Goal: Task Accomplishment & Management: Manage account settings

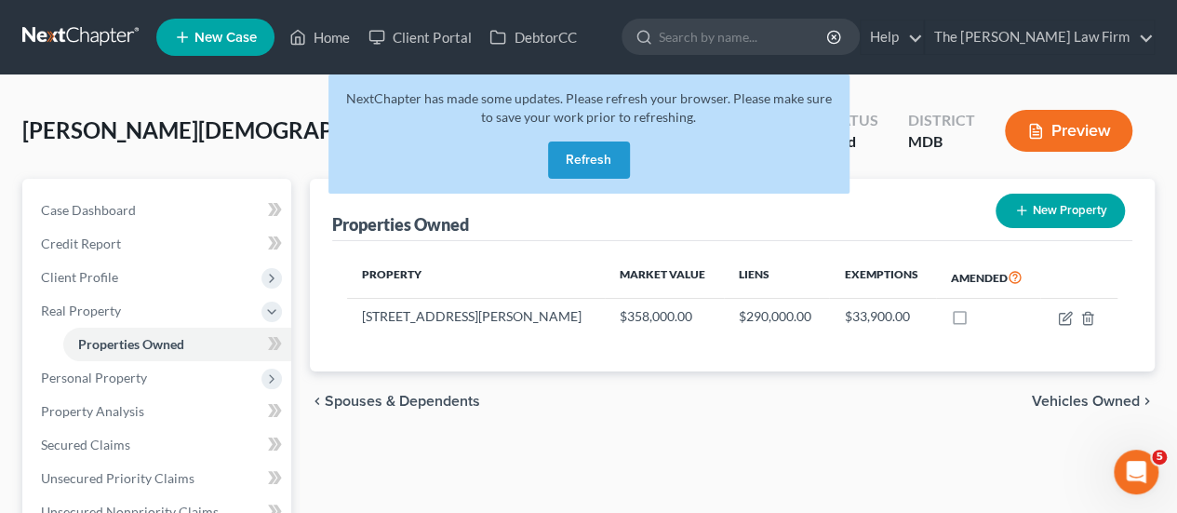
click at [591, 148] on button "Refresh" at bounding box center [589, 159] width 82 height 37
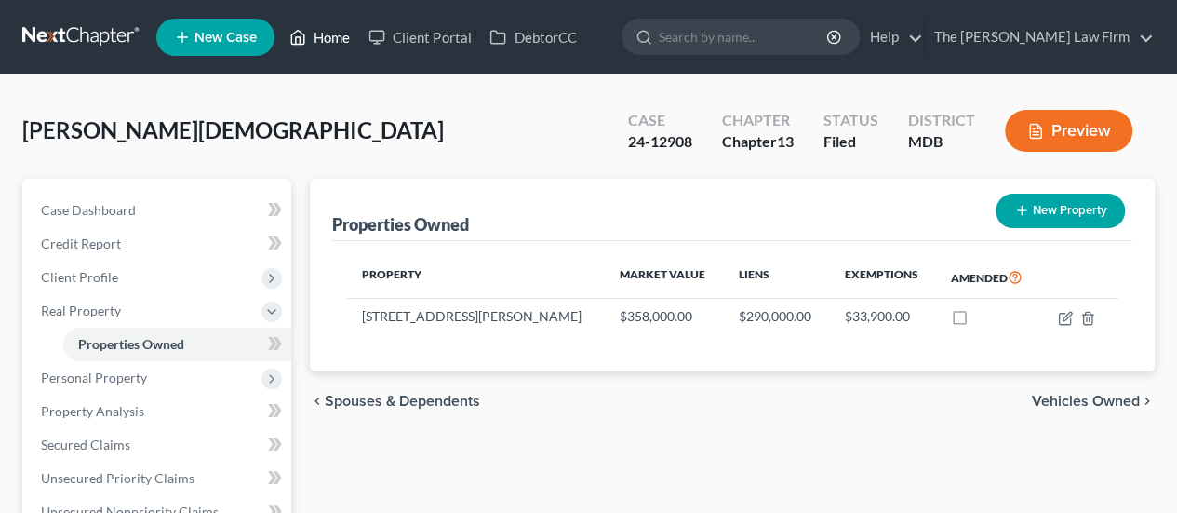
click at [318, 39] on link "Home" at bounding box center [319, 36] width 79 height 33
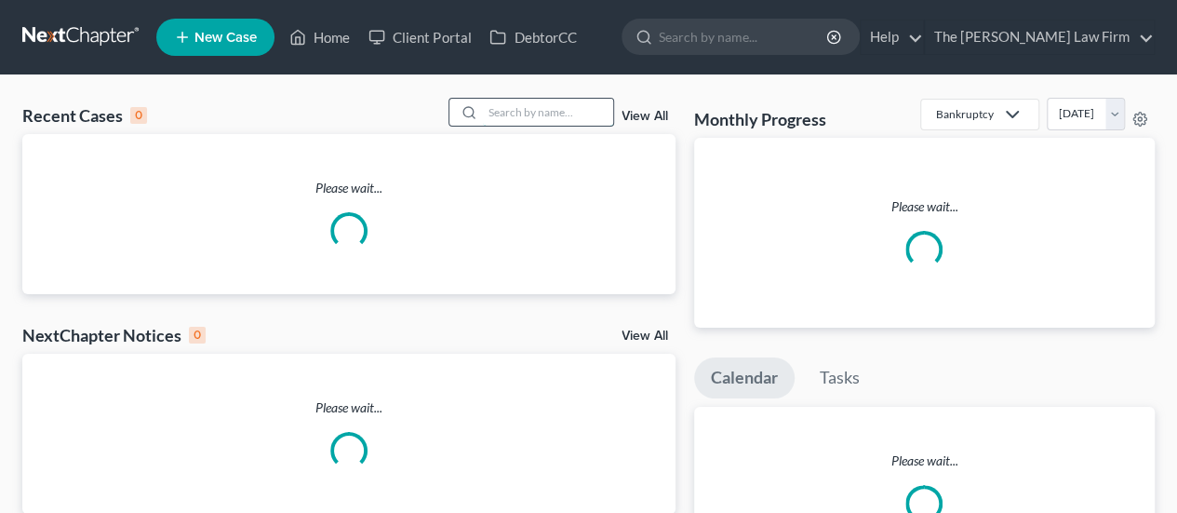
click at [532, 114] on input "search" at bounding box center [548, 112] width 130 height 27
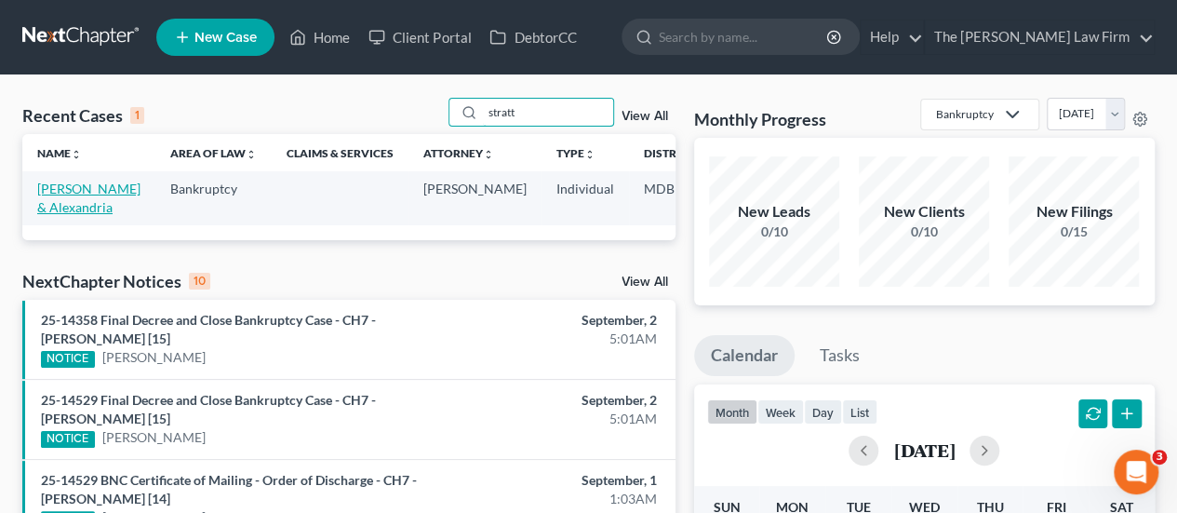
type input "stratt"
click at [61, 189] on link "Stratton, Brendan & Alexandria" at bounding box center [88, 198] width 103 height 34
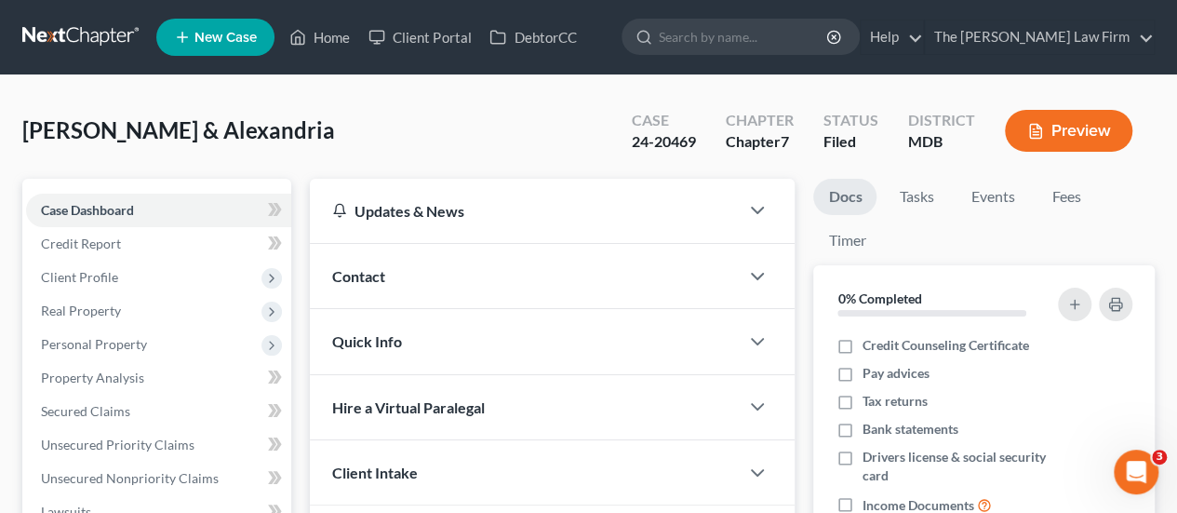
click at [65, 189] on div "Case Dashboard Payments Invoices Payments Payments Credit Report Client Profile…" at bounding box center [156, 495] width 269 height 633
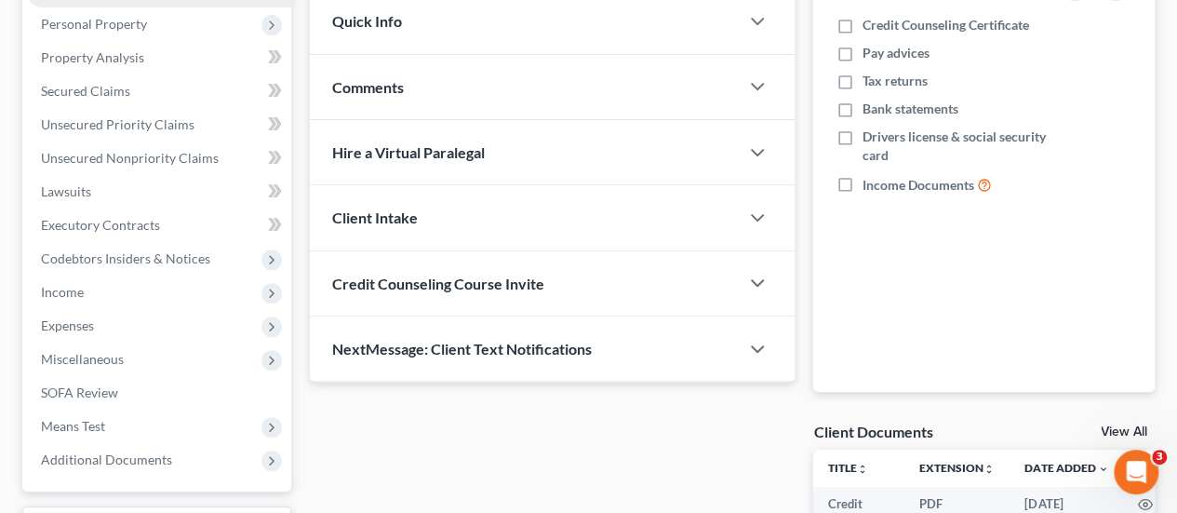
scroll to position [321, 0]
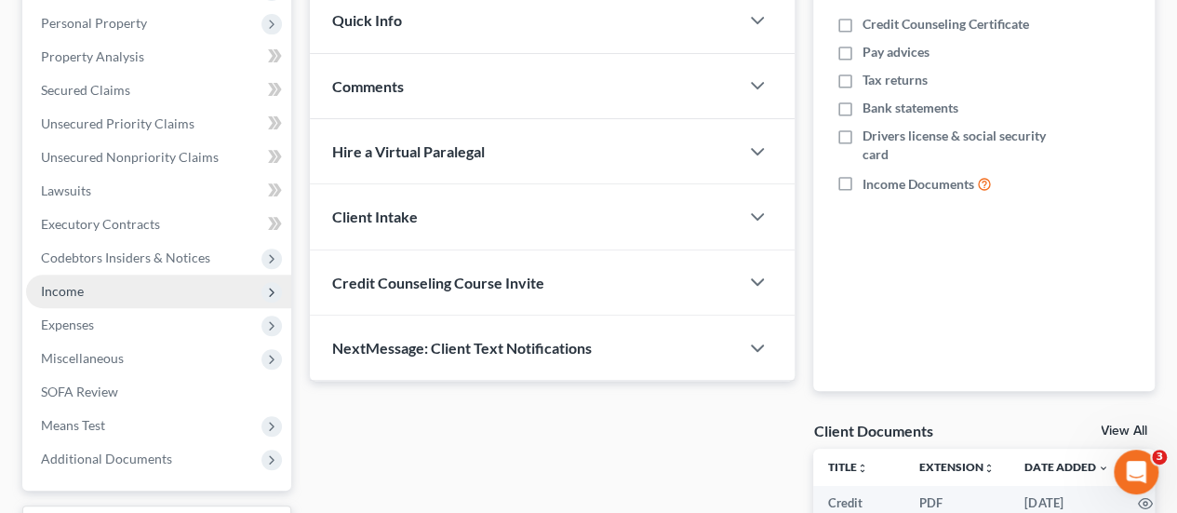
click at [75, 289] on span "Income" at bounding box center [62, 291] width 43 height 16
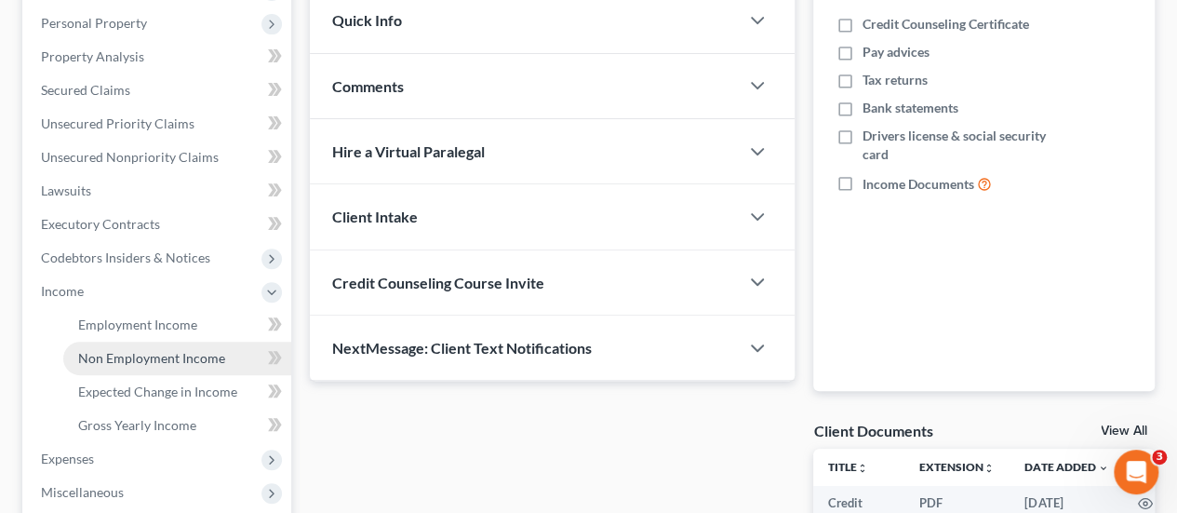
click at [106, 357] on span "Non Employment Income" at bounding box center [151, 358] width 147 height 16
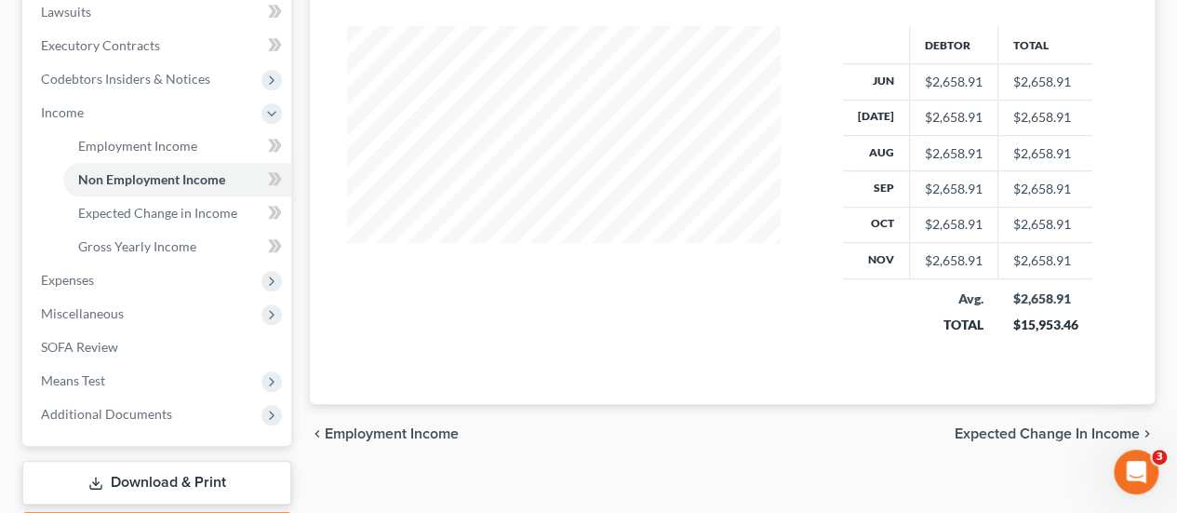
scroll to position [501, 0]
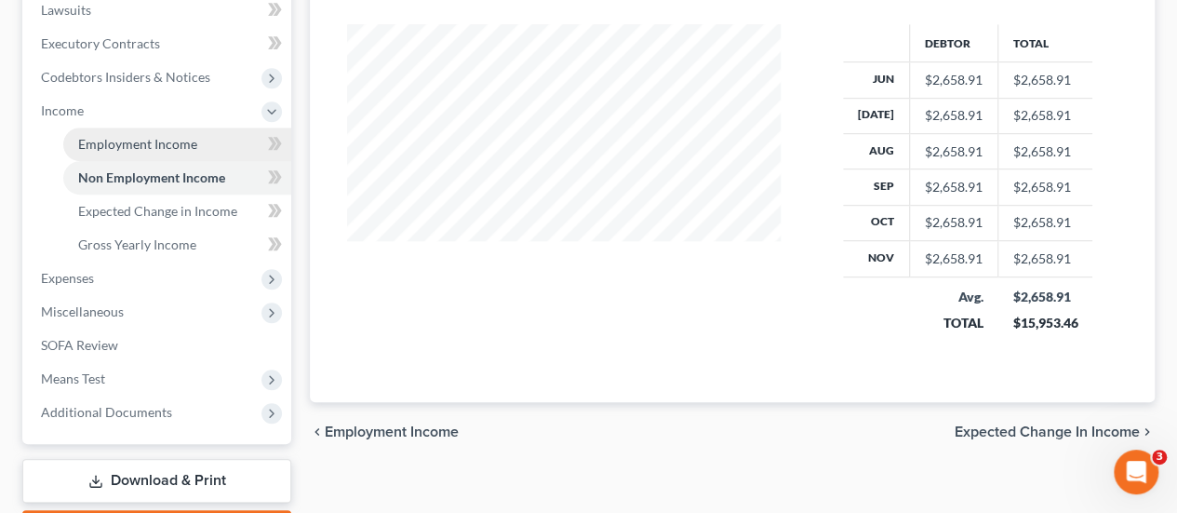
click at [162, 144] on span "Employment Income" at bounding box center [137, 144] width 119 height 16
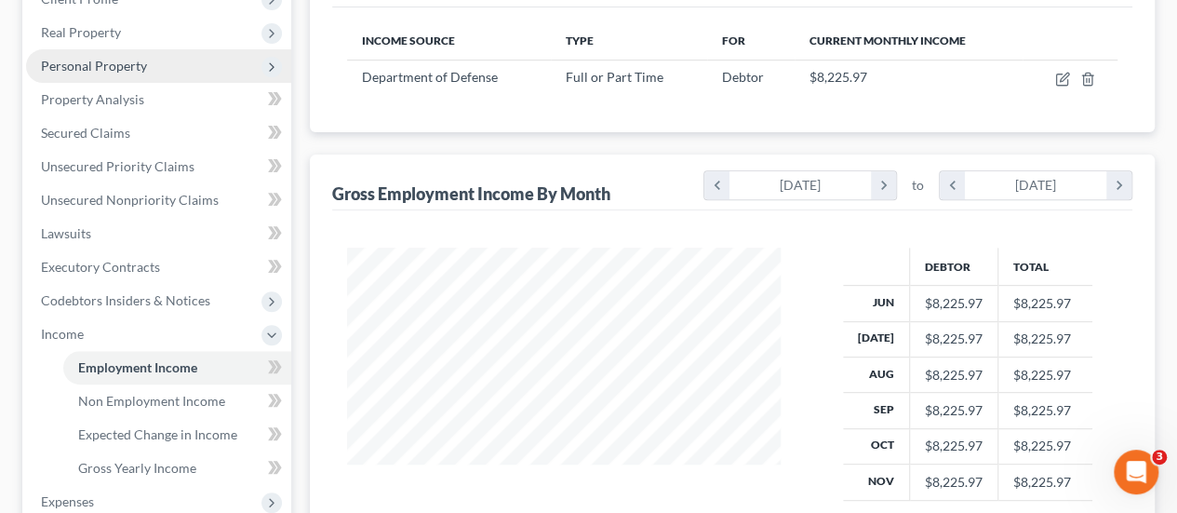
scroll to position [279, 0]
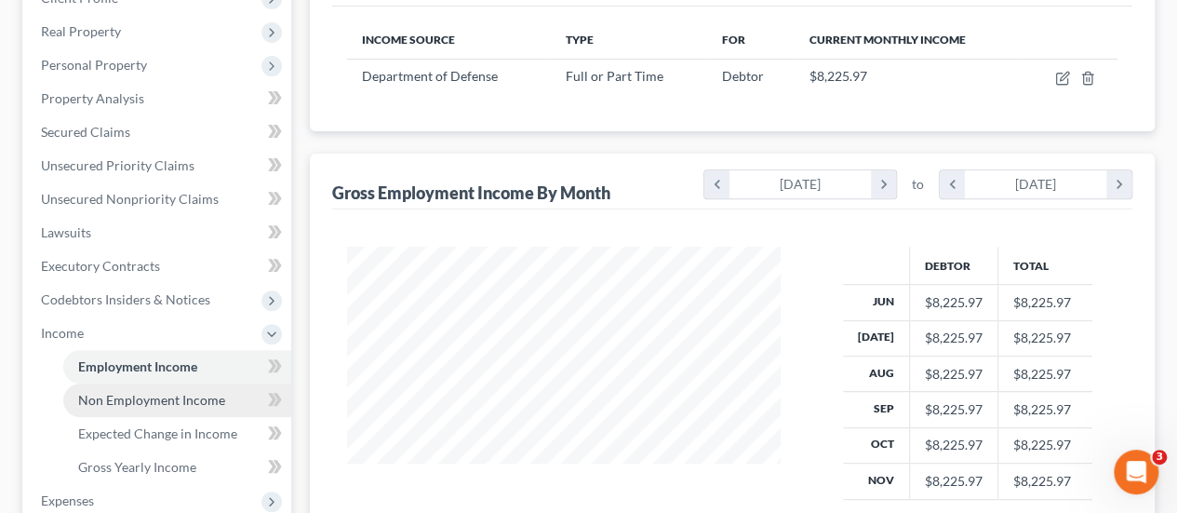
click at [165, 397] on span "Non Employment Income" at bounding box center [151, 400] width 147 height 16
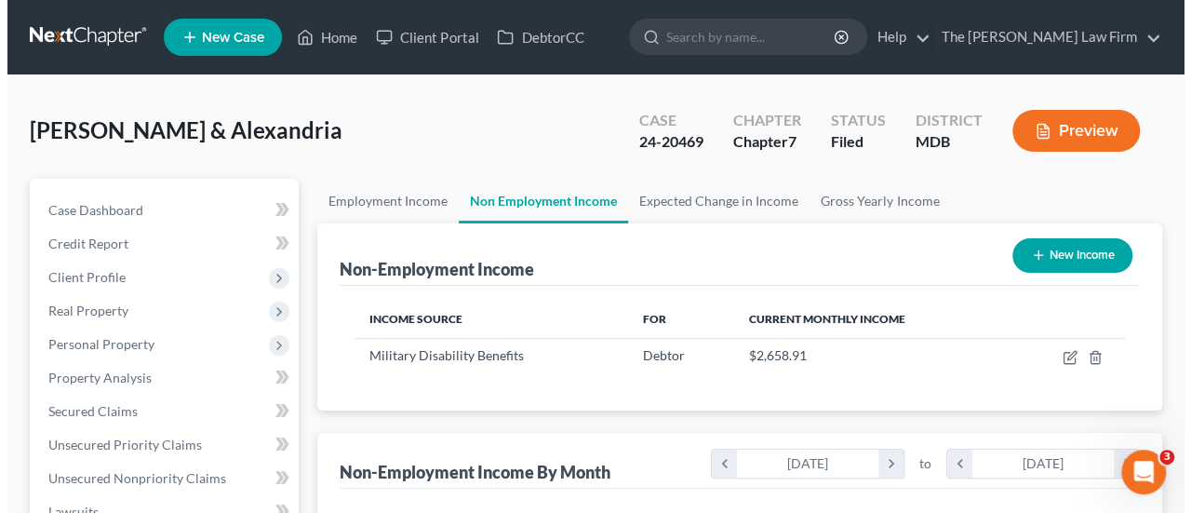
scroll to position [331, 471]
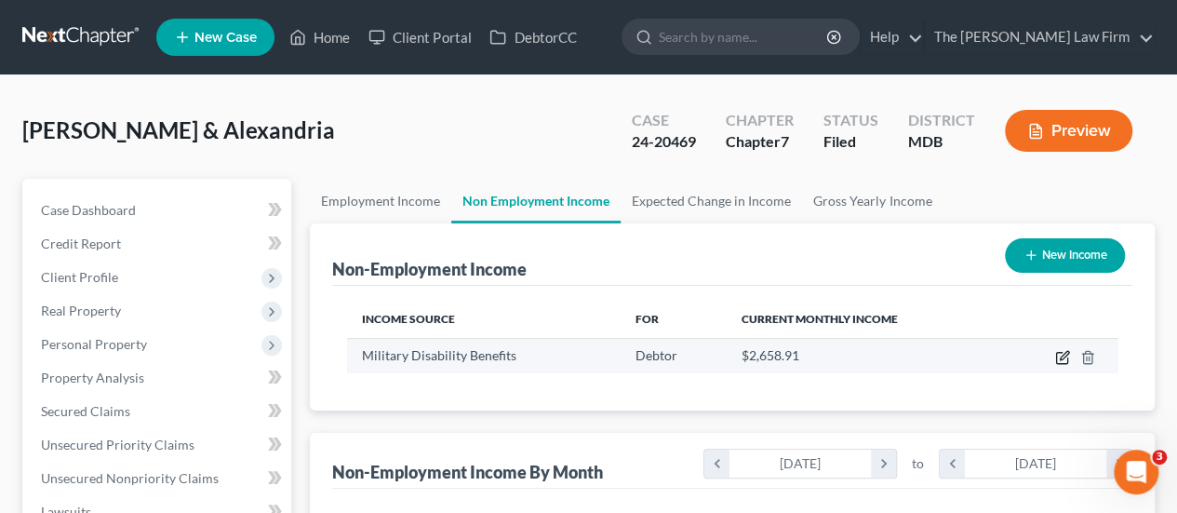
click at [1061, 357] on icon "button" at bounding box center [1064, 355] width 8 height 8
select select "12"
select select "0"
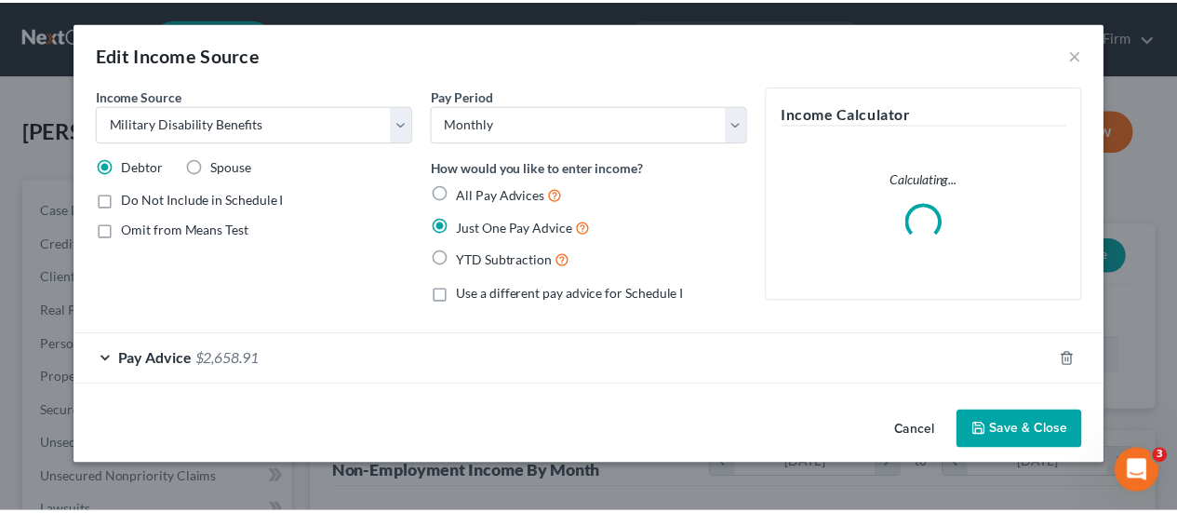
scroll to position [331, 476]
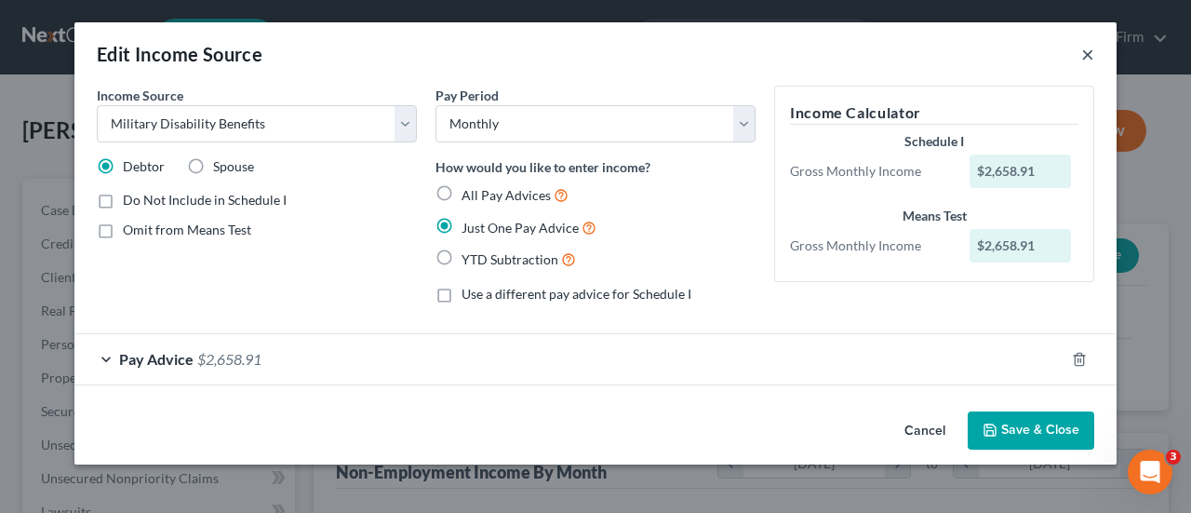
click at [1090, 47] on button "×" at bounding box center [1087, 54] width 13 height 22
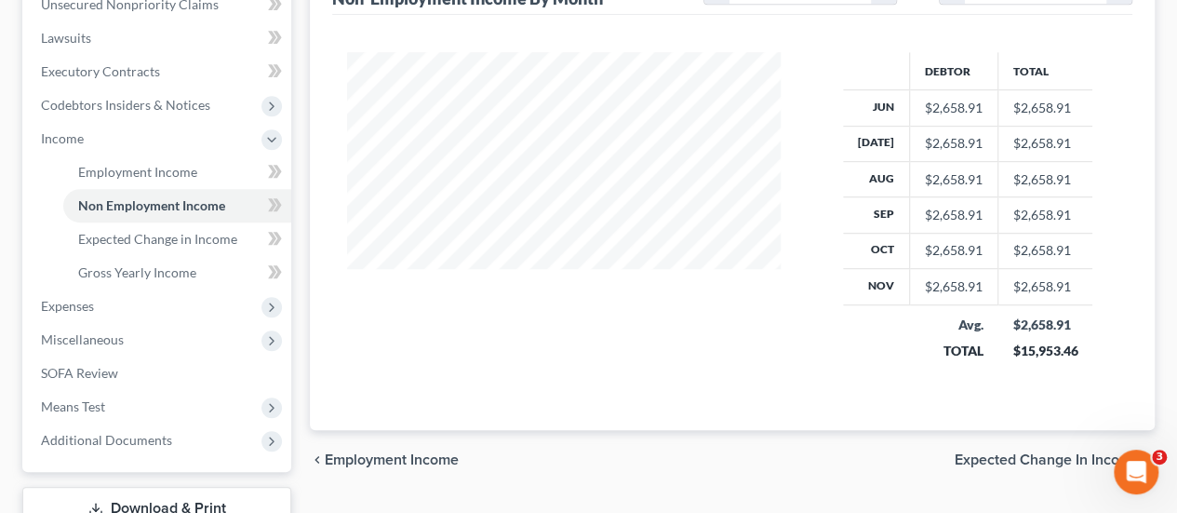
scroll to position [478, 0]
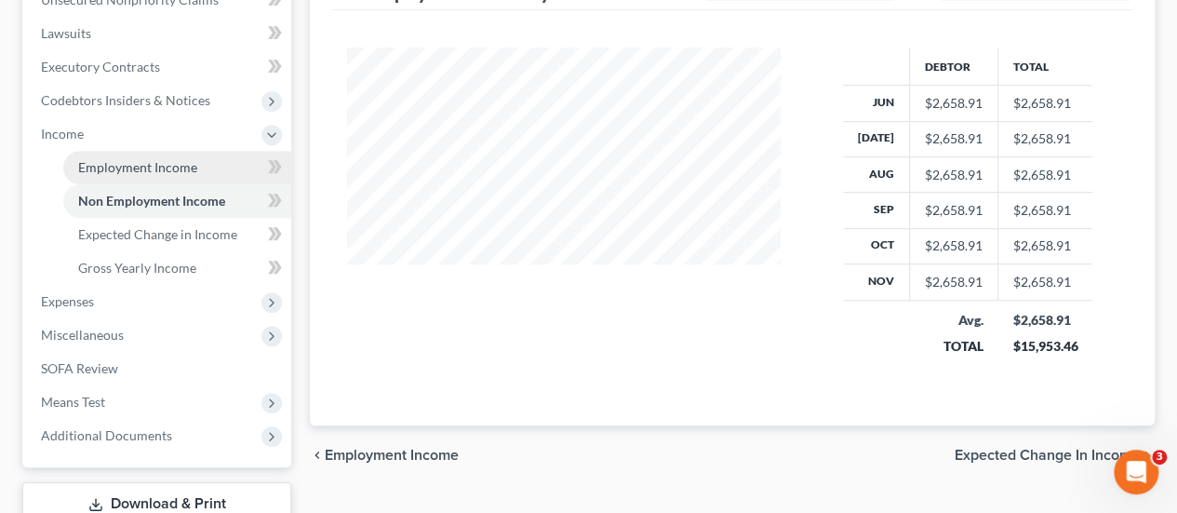
click at [169, 163] on span "Employment Income" at bounding box center [137, 167] width 119 height 16
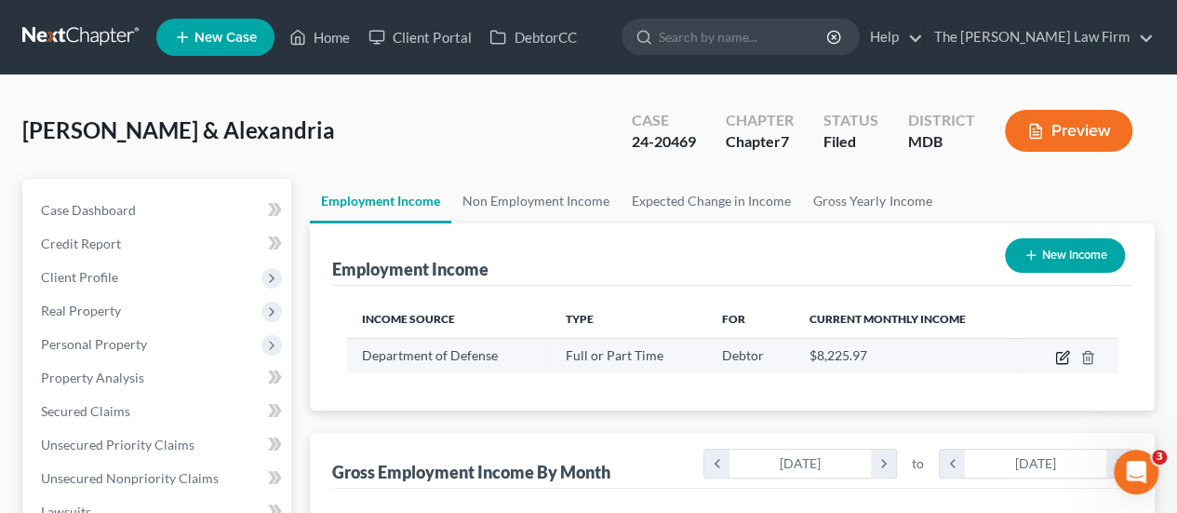
click at [1060, 356] on icon "button" at bounding box center [1064, 355] width 8 height 8
select select "0"
select select "2"
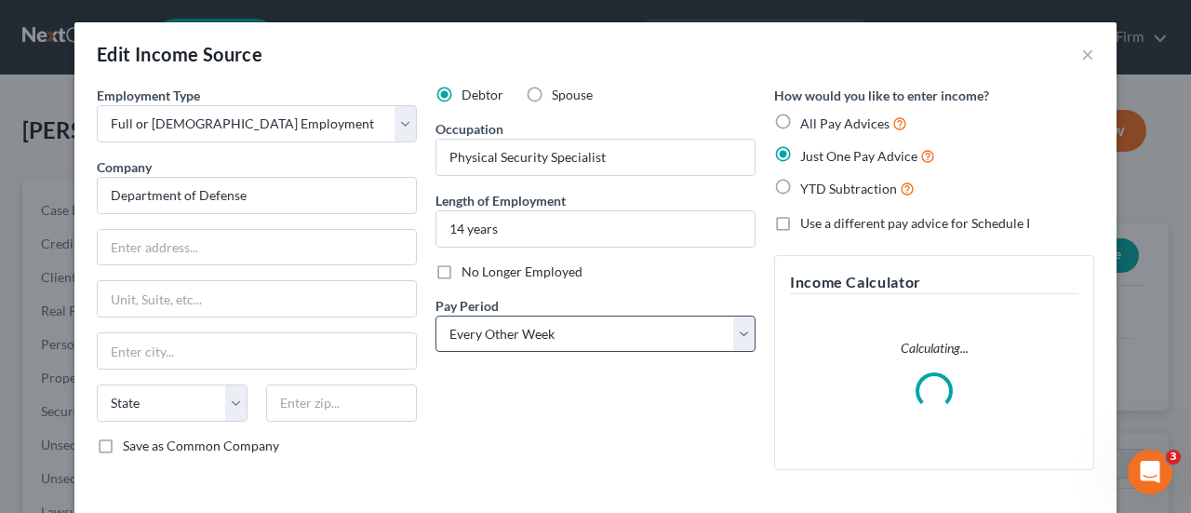
scroll to position [154, 0]
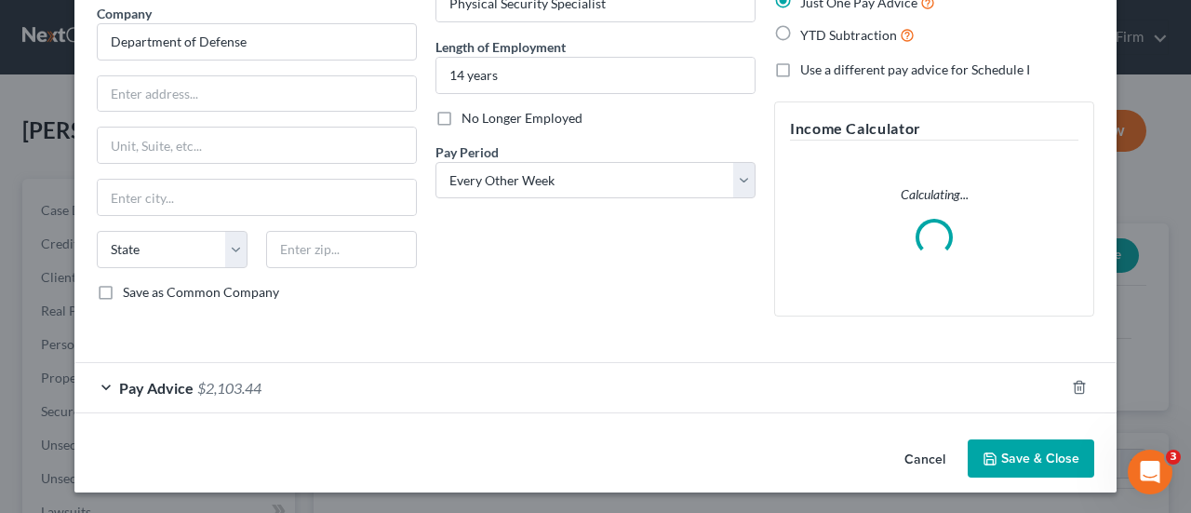
click at [249, 384] on span "$2,103.44" at bounding box center [229, 388] width 64 height 18
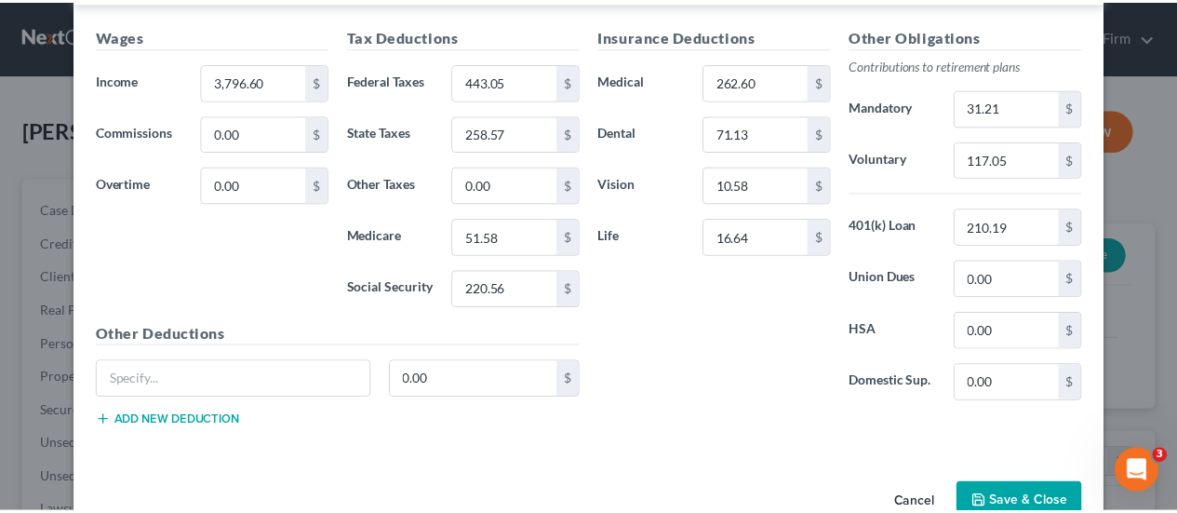
scroll to position [0, 0]
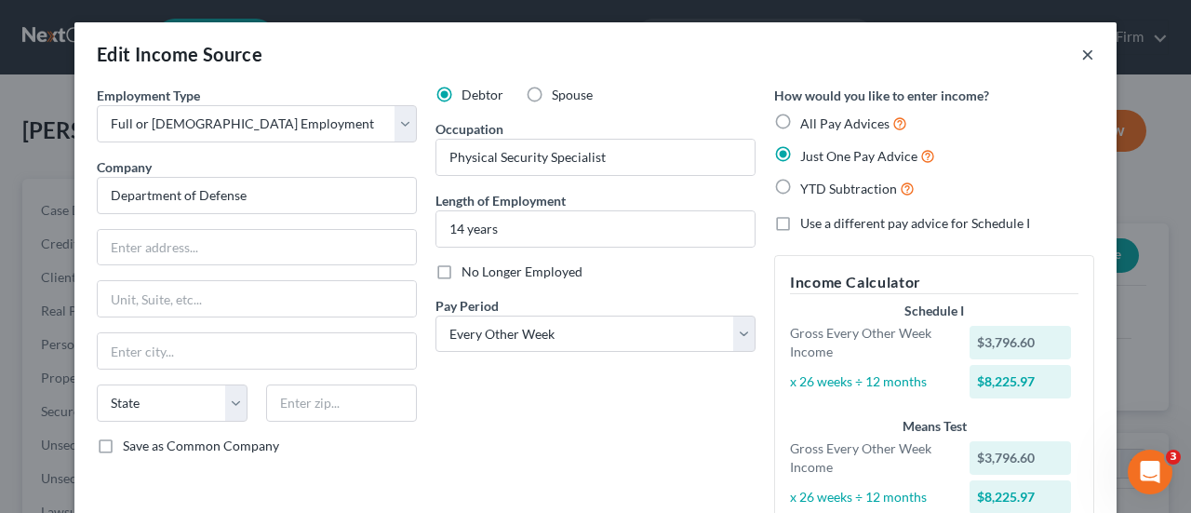
click at [1081, 51] on button "×" at bounding box center [1087, 54] width 13 height 22
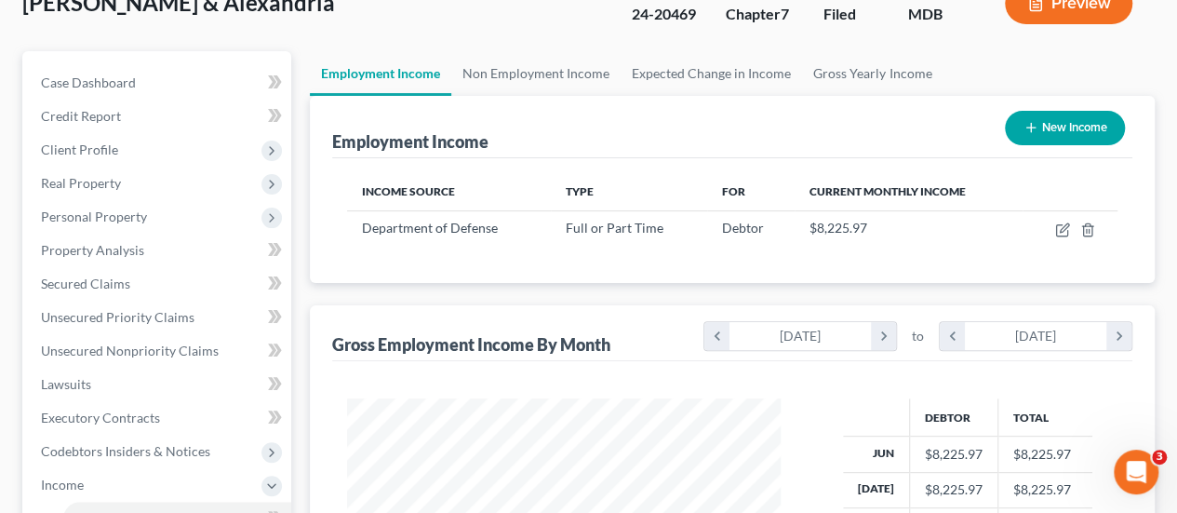
scroll to position [129, 0]
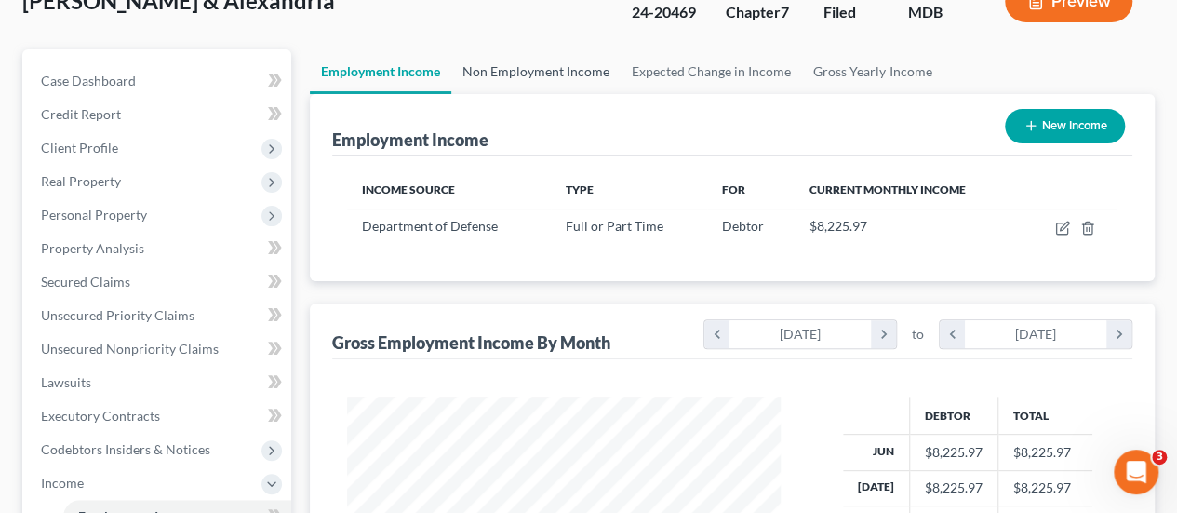
click at [568, 74] on link "Non Employment Income" at bounding box center [535, 71] width 169 height 45
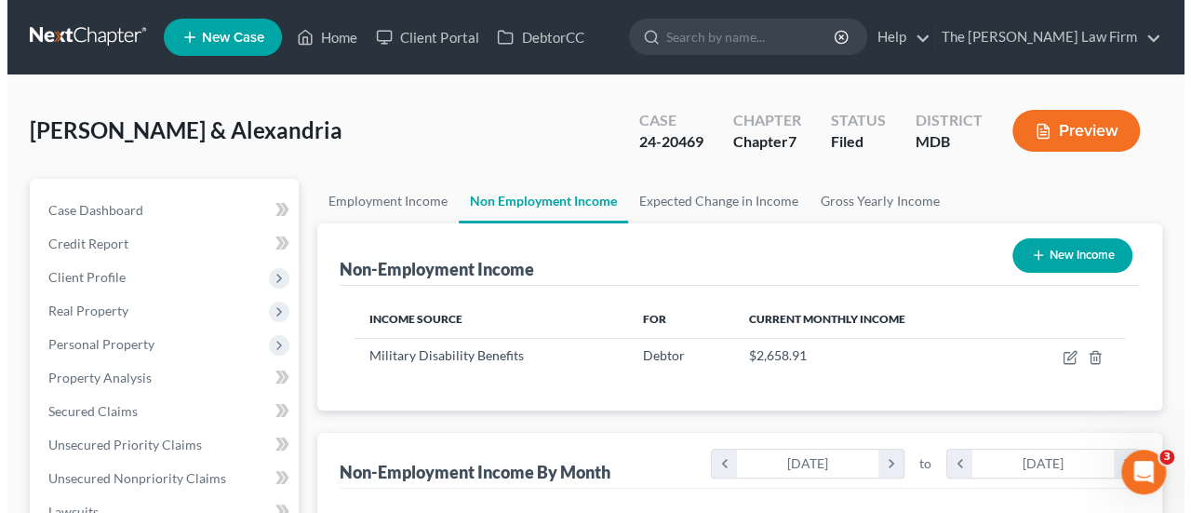
scroll to position [331, 471]
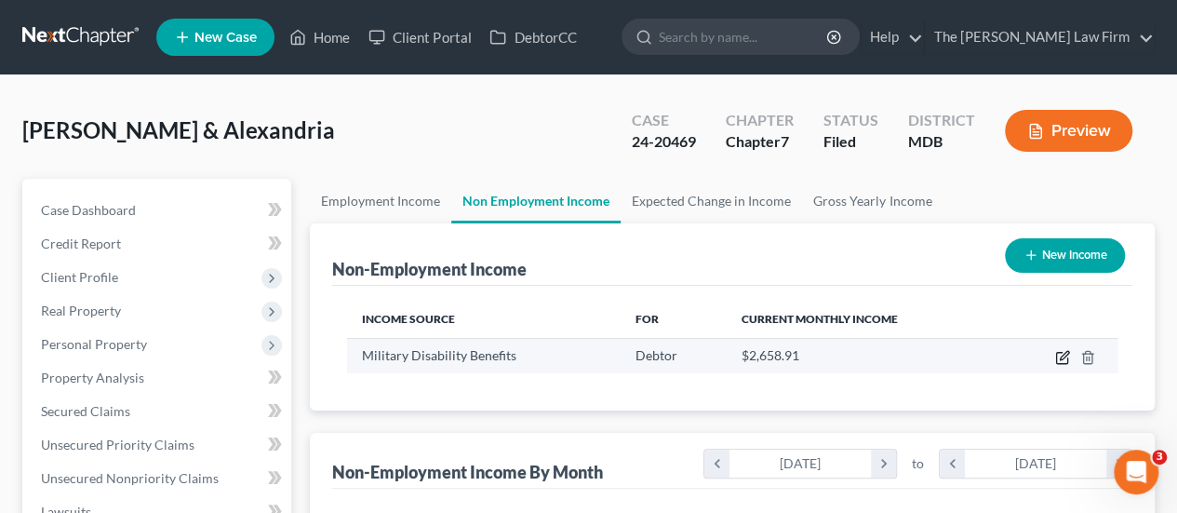
click at [1063, 356] on icon "button" at bounding box center [1062, 357] width 15 height 15
select select "12"
select select "0"
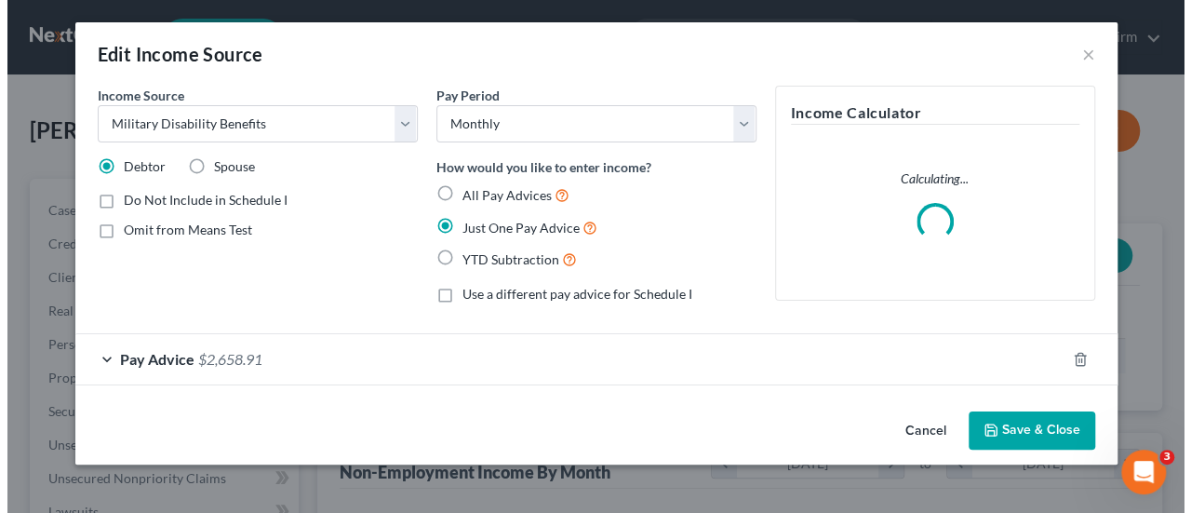
scroll to position [331, 476]
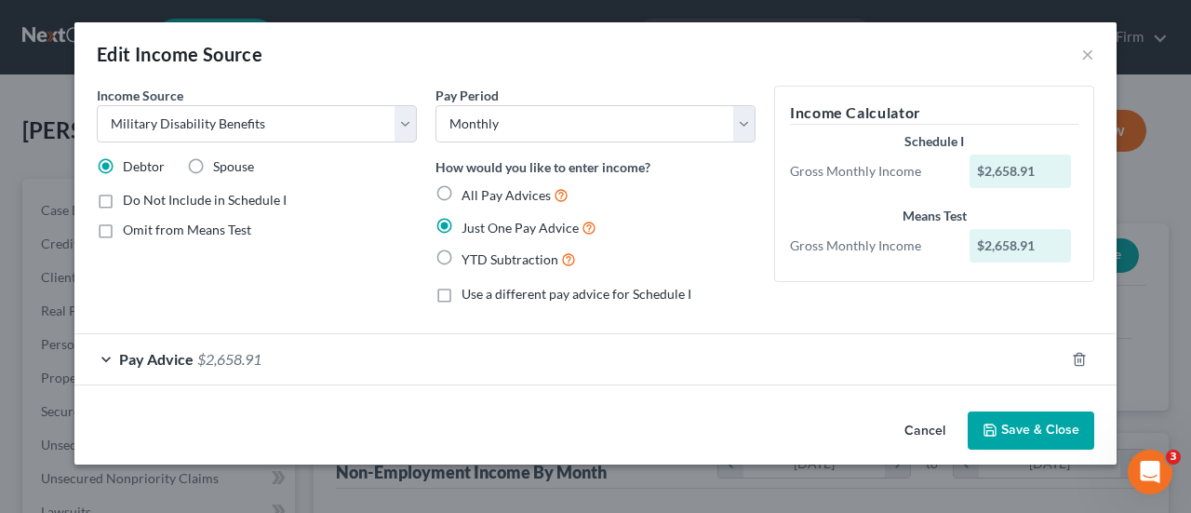
click at [236, 360] on span "$2,658.91" at bounding box center [229, 359] width 64 height 18
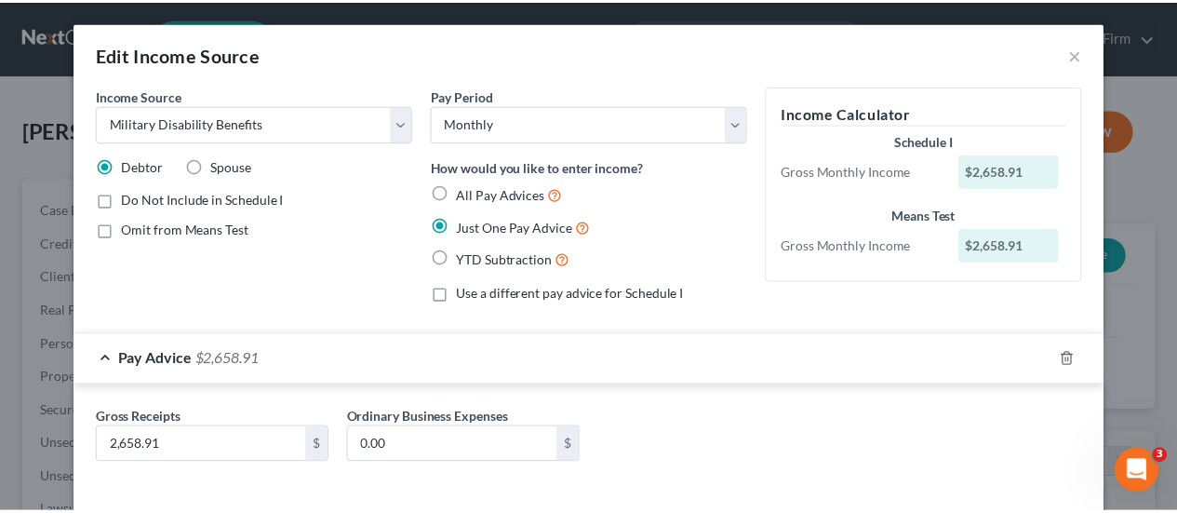
scroll to position [80, 0]
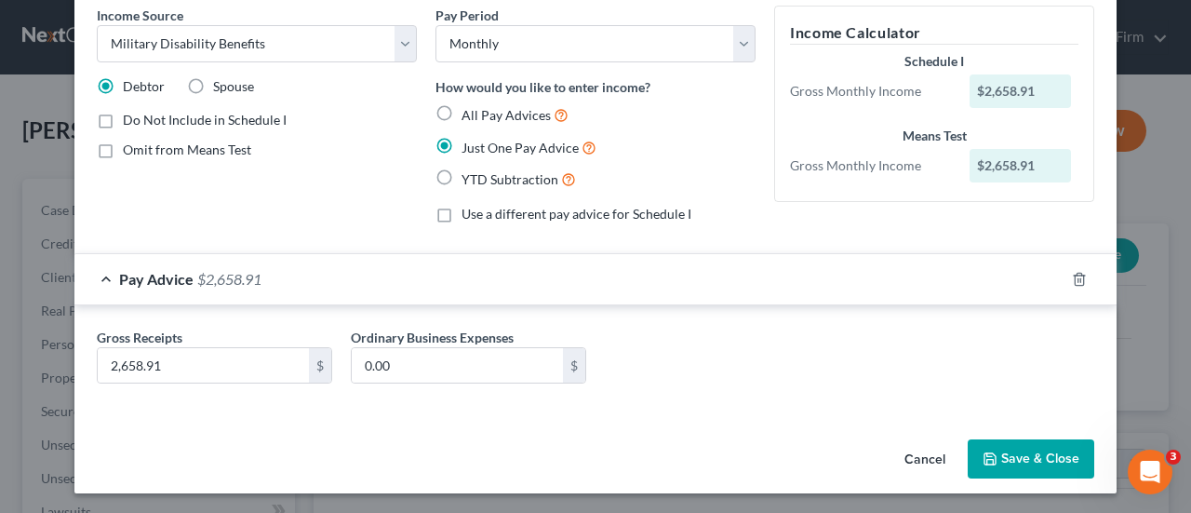
click at [921, 457] on button "Cancel" at bounding box center [924, 459] width 71 height 37
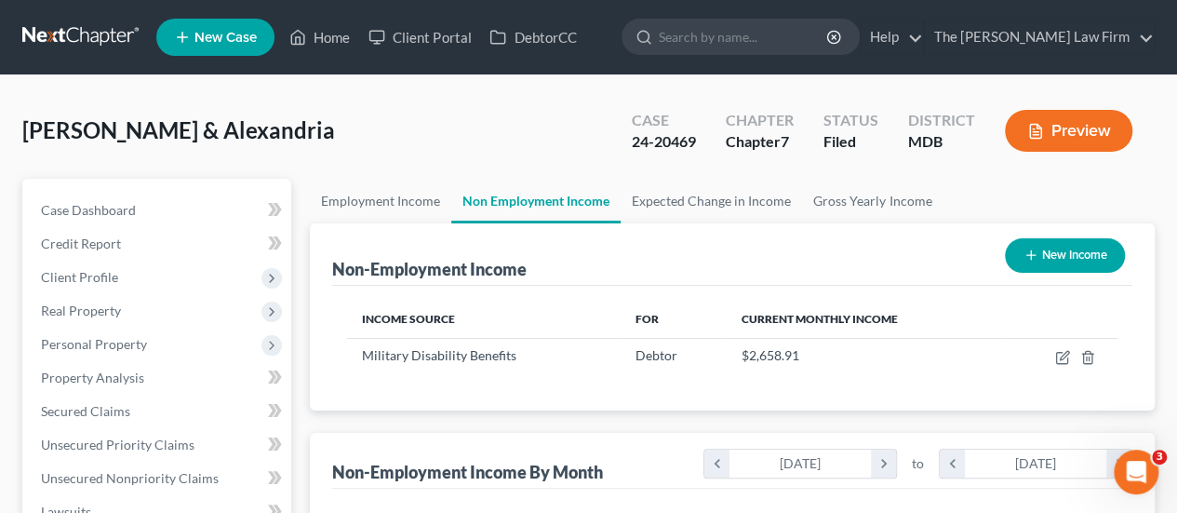
scroll to position [930085, 929945]
